Goal: Task Accomplishment & Management: Complete application form

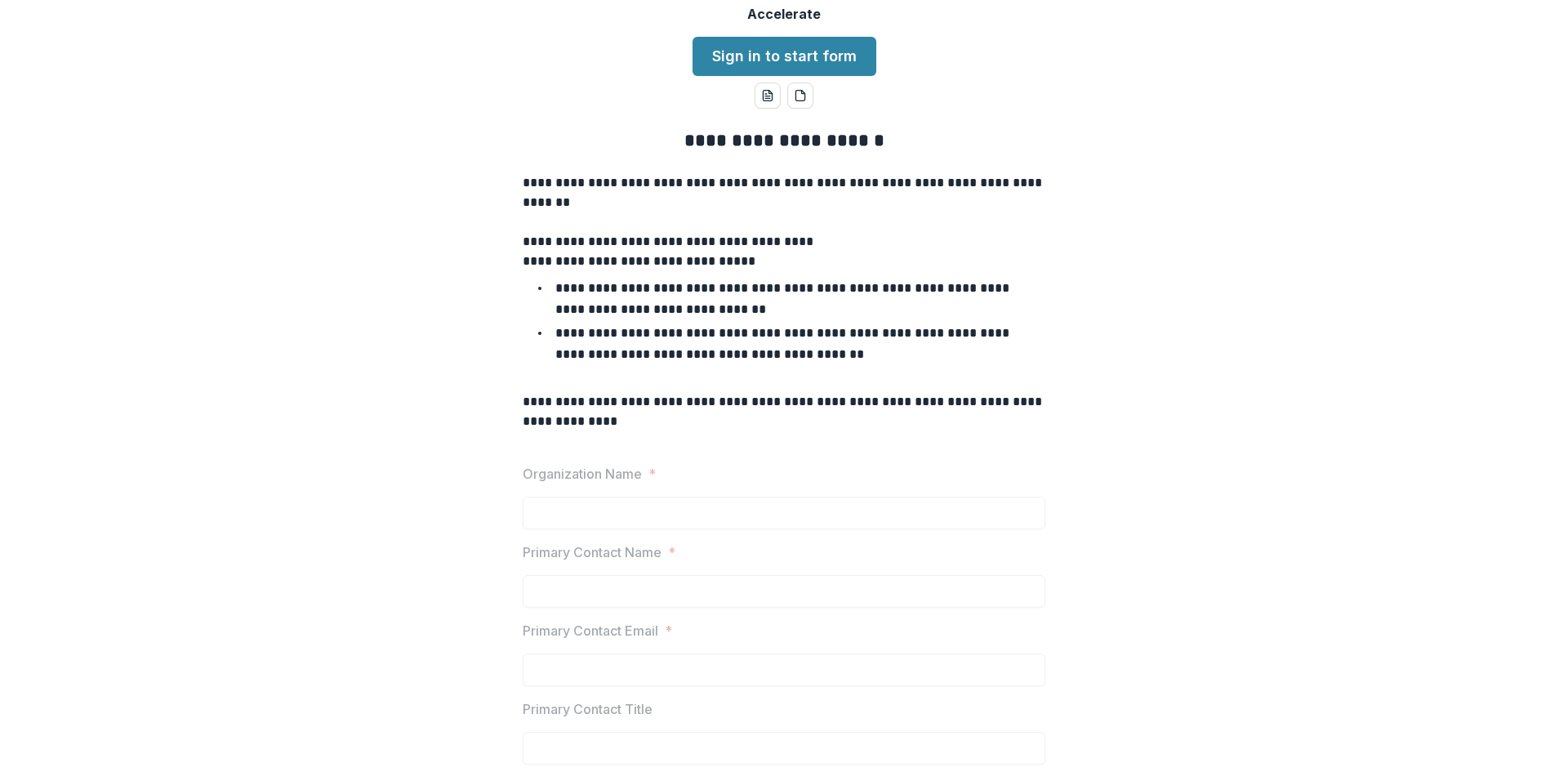
scroll to position [105, 0]
click at [802, 75] on link "Sign in to start form" at bounding box center [785, 55] width 184 height 39
